Goal: Navigation & Orientation: Understand site structure

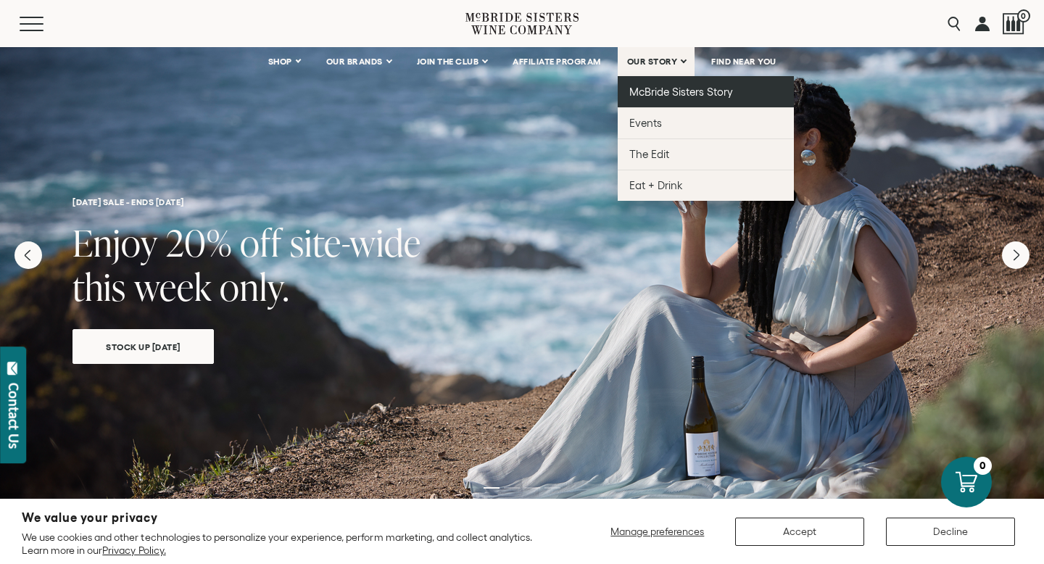
click at [664, 88] on span "McBride Sisters Story" at bounding box center [681, 92] width 104 height 12
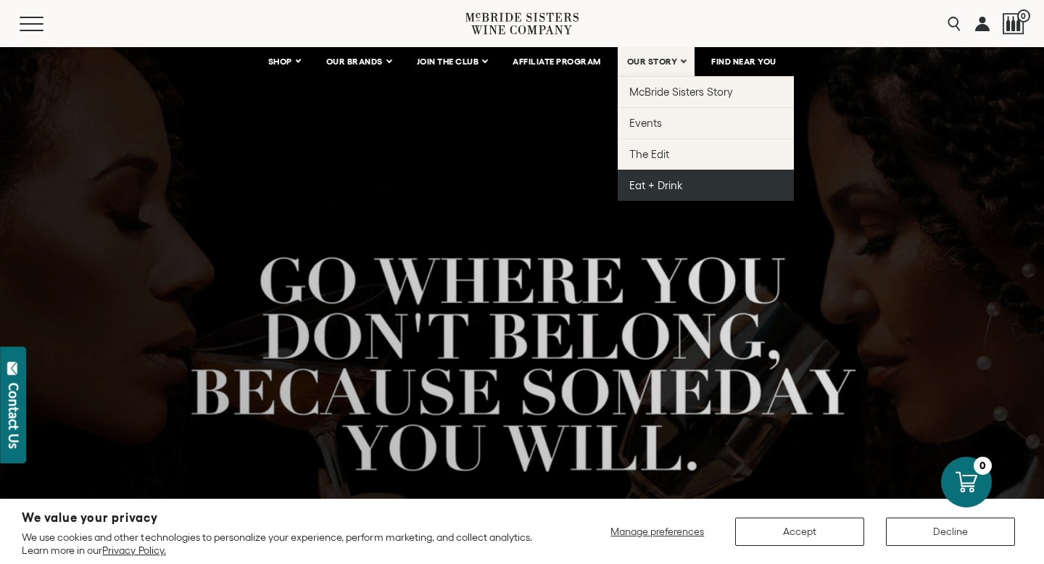
click at [645, 184] on span "Eat + Drink" at bounding box center [656, 185] width 54 height 12
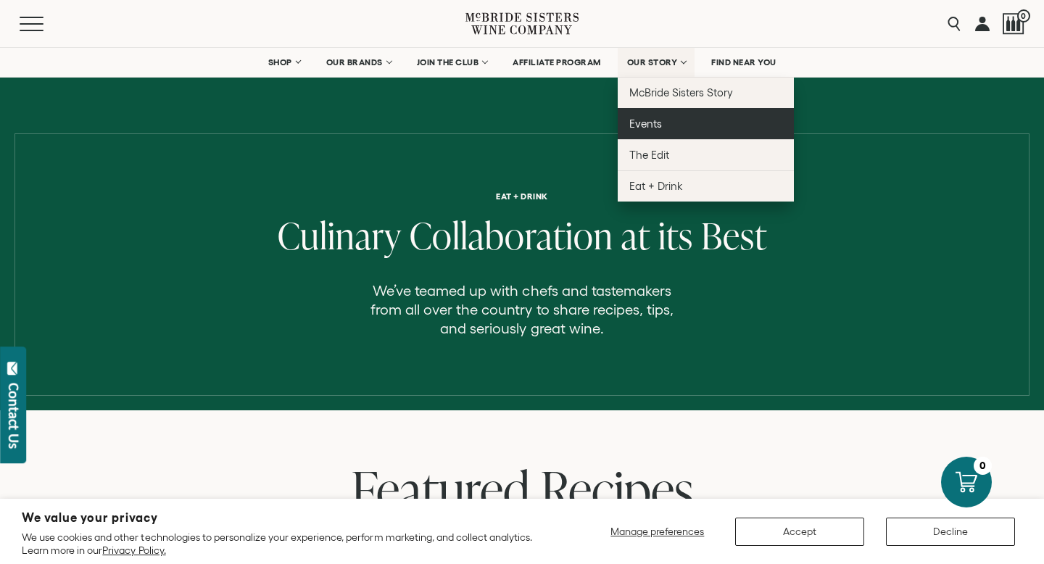
click at [646, 118] on span "Events" at bounding box center [645, 123] width 33 height 12
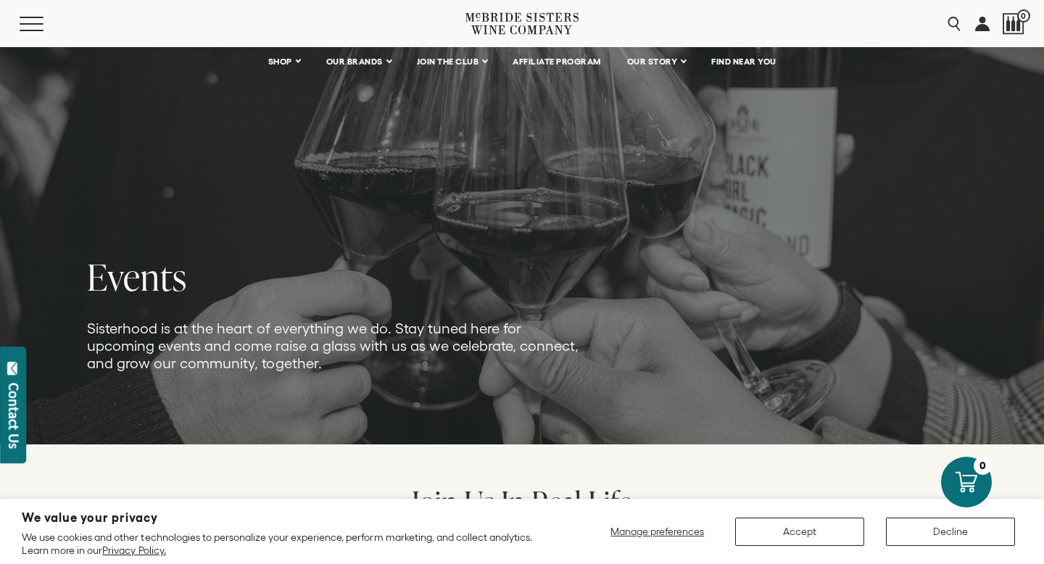
click at [384, 465] on div "Join Us In Real Life" at bounding box center [522, 483] width 1044 height 78
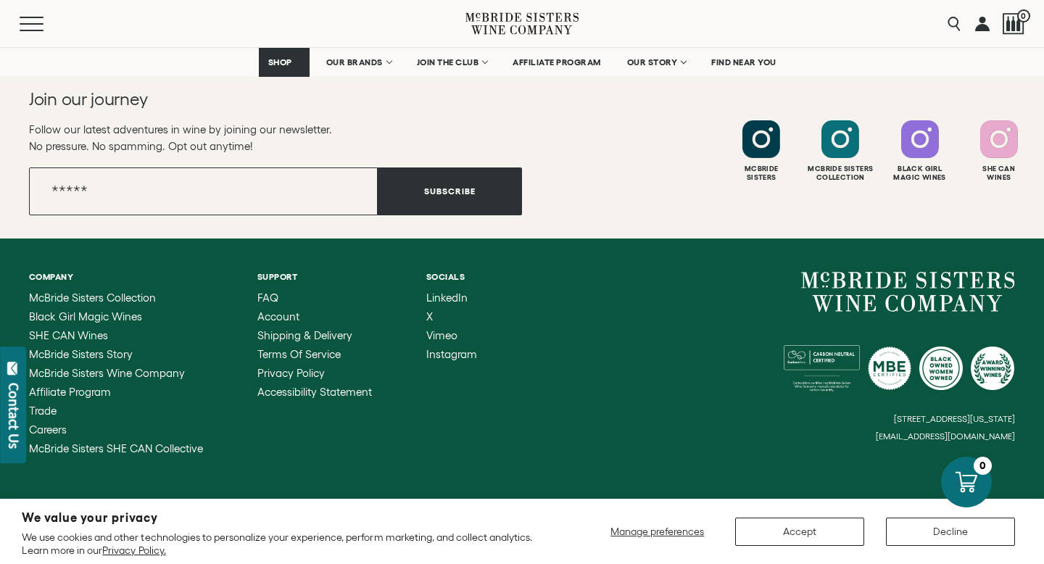
scroll to position [1327, 0]
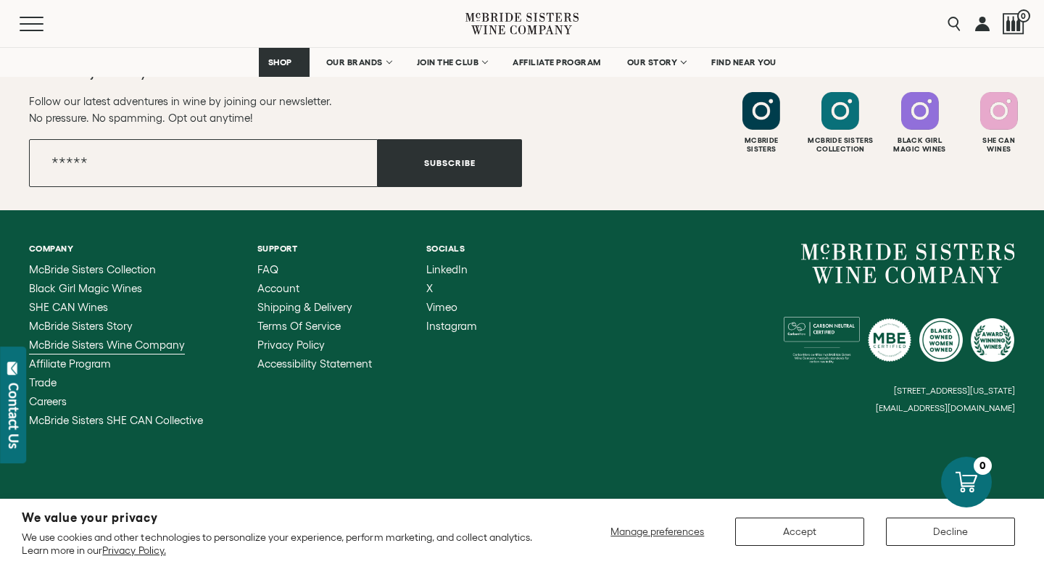
click at [113, 345] on span "McBride Sisters Wine Company" at bounding box center [107, 345] width 156 height 12
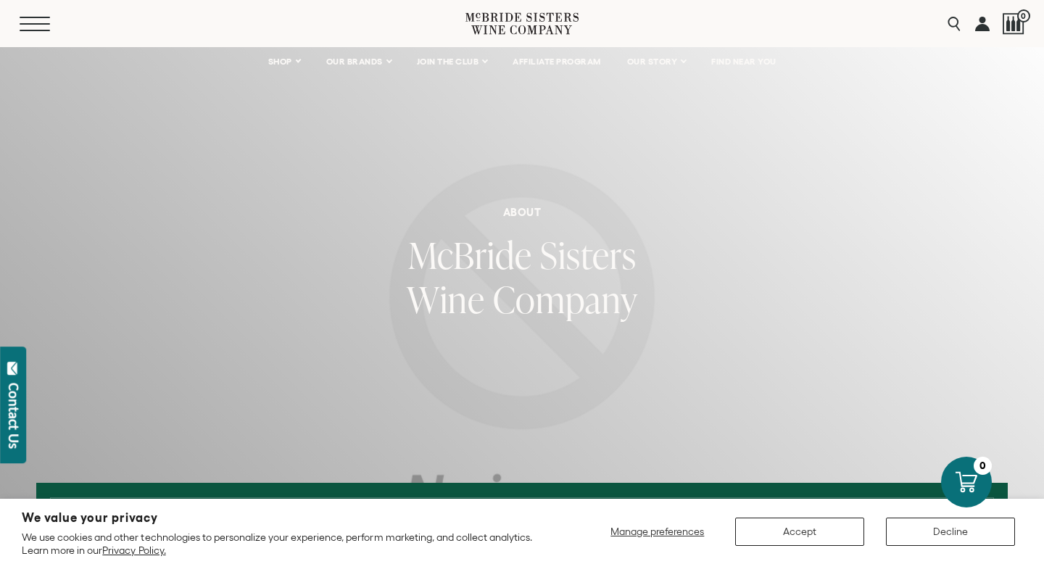
click at [31, 21] on button "Menu" at bounding box center [46, 24] width 52 height 15
